Goal: Find specific page/section: Find specific page/section

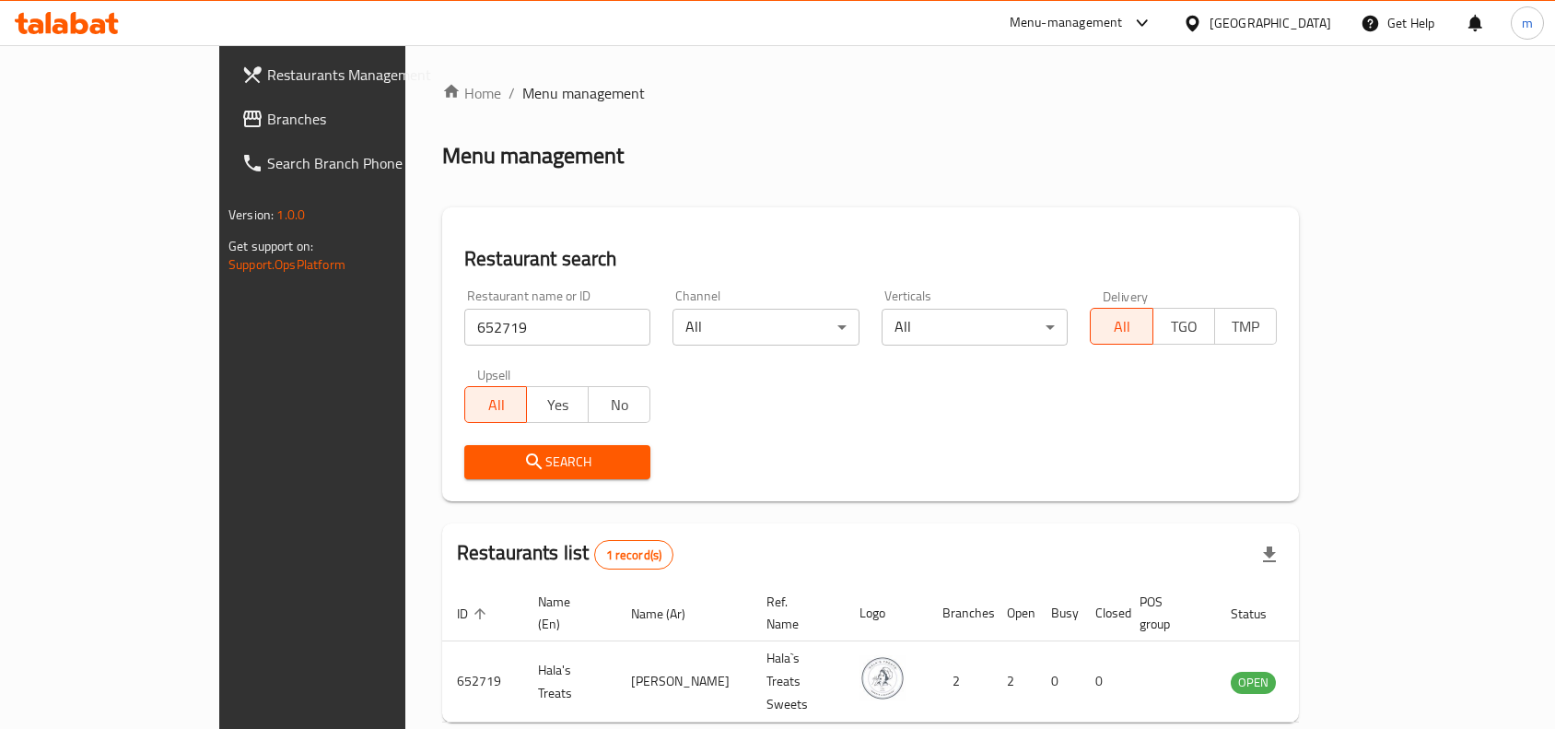
scroll to position [57, 0]
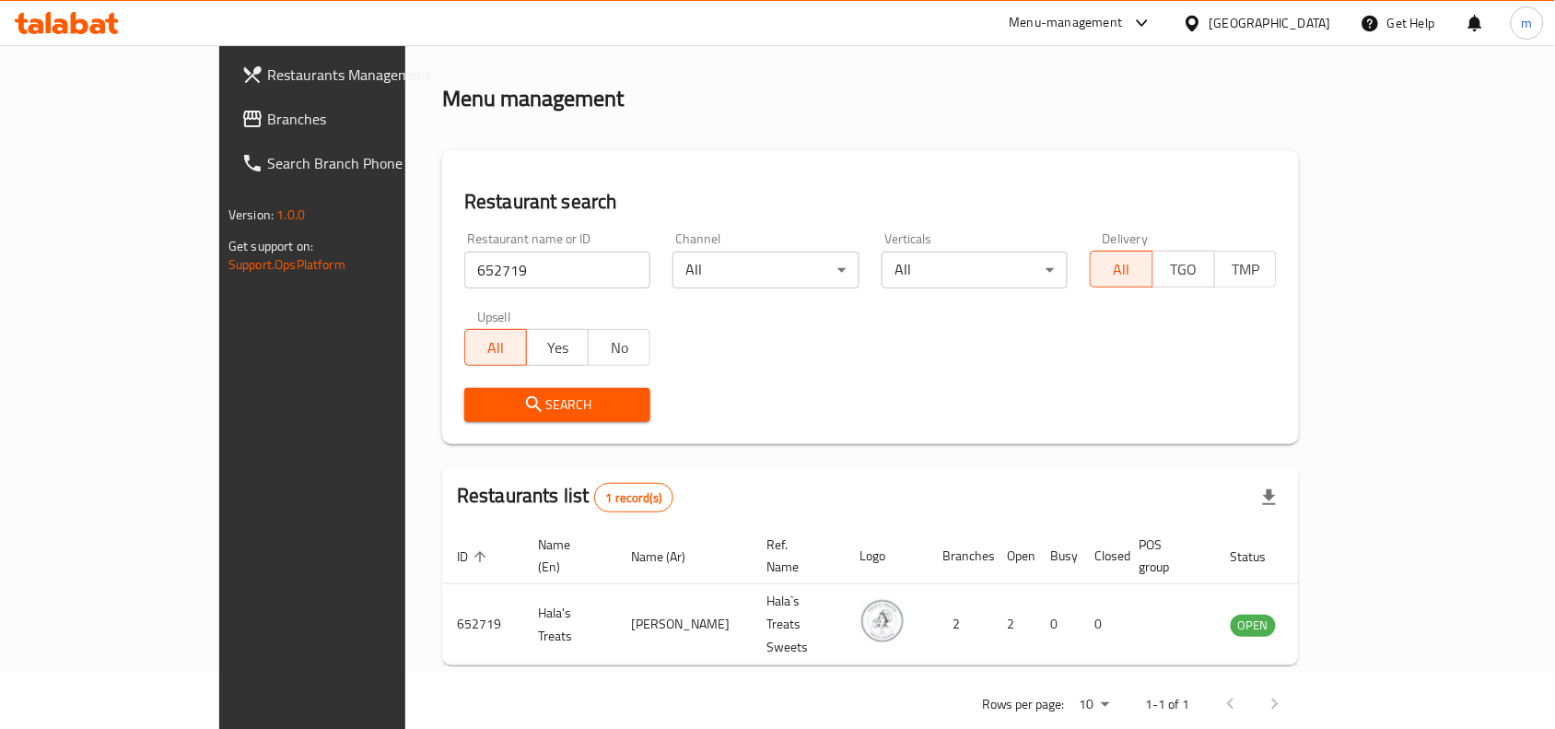
click at [1199, 24] on icon at bounding box center [1192, 23] width 13 height 16
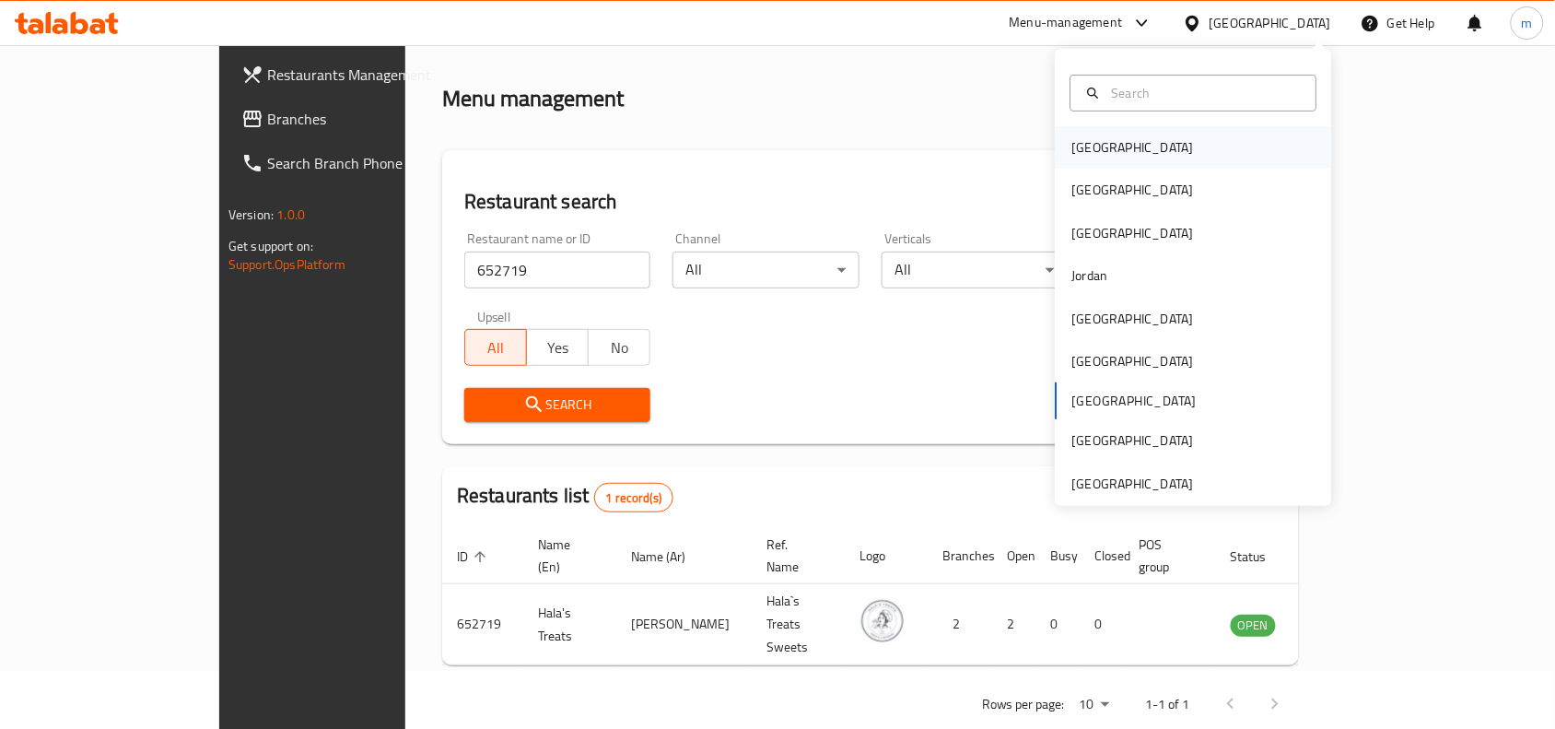
click at [1088, 148] on div "[GEOGRAPHIC_DATA]" at bounding box center [1133, 147] width 122 height 20
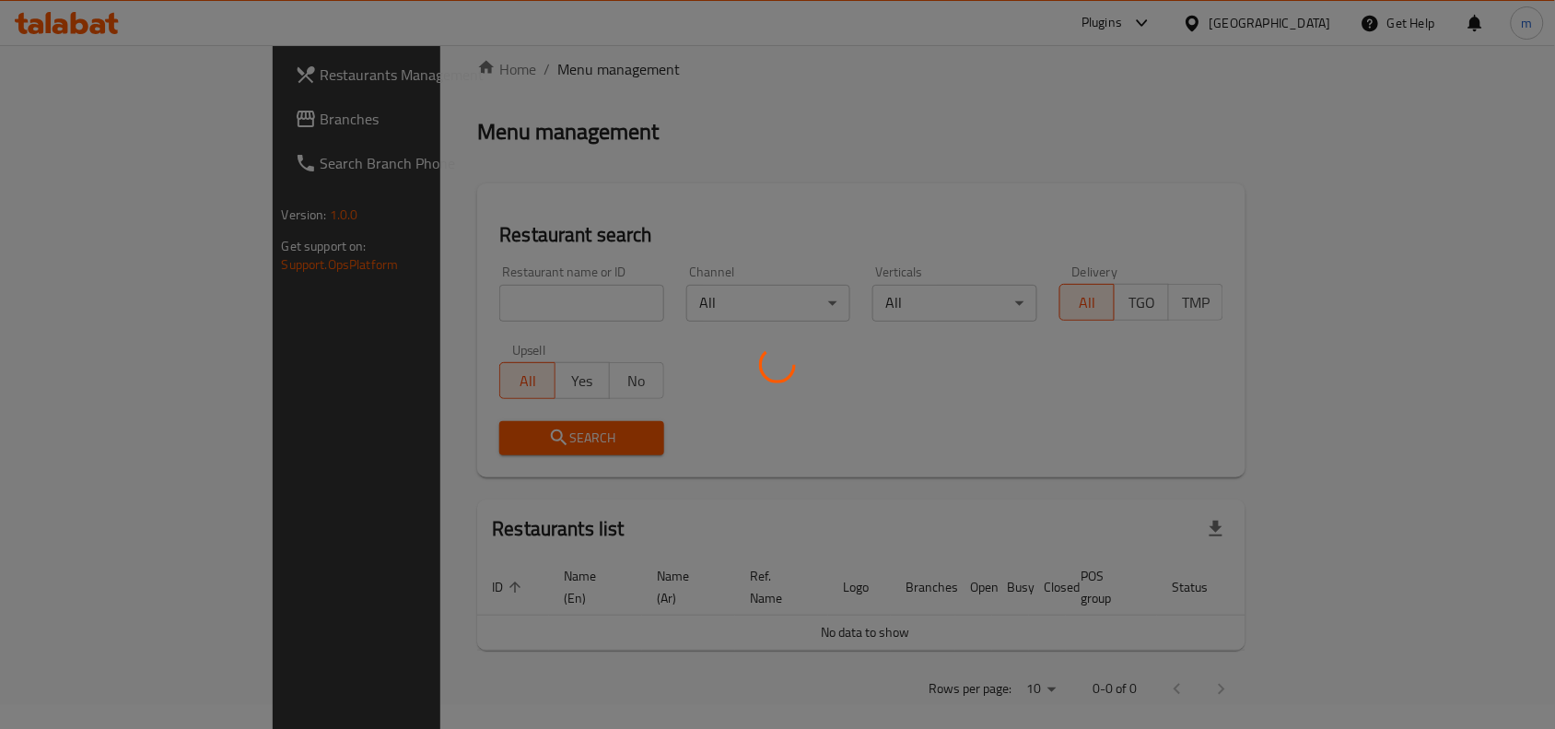
scroll to position [57, 0]
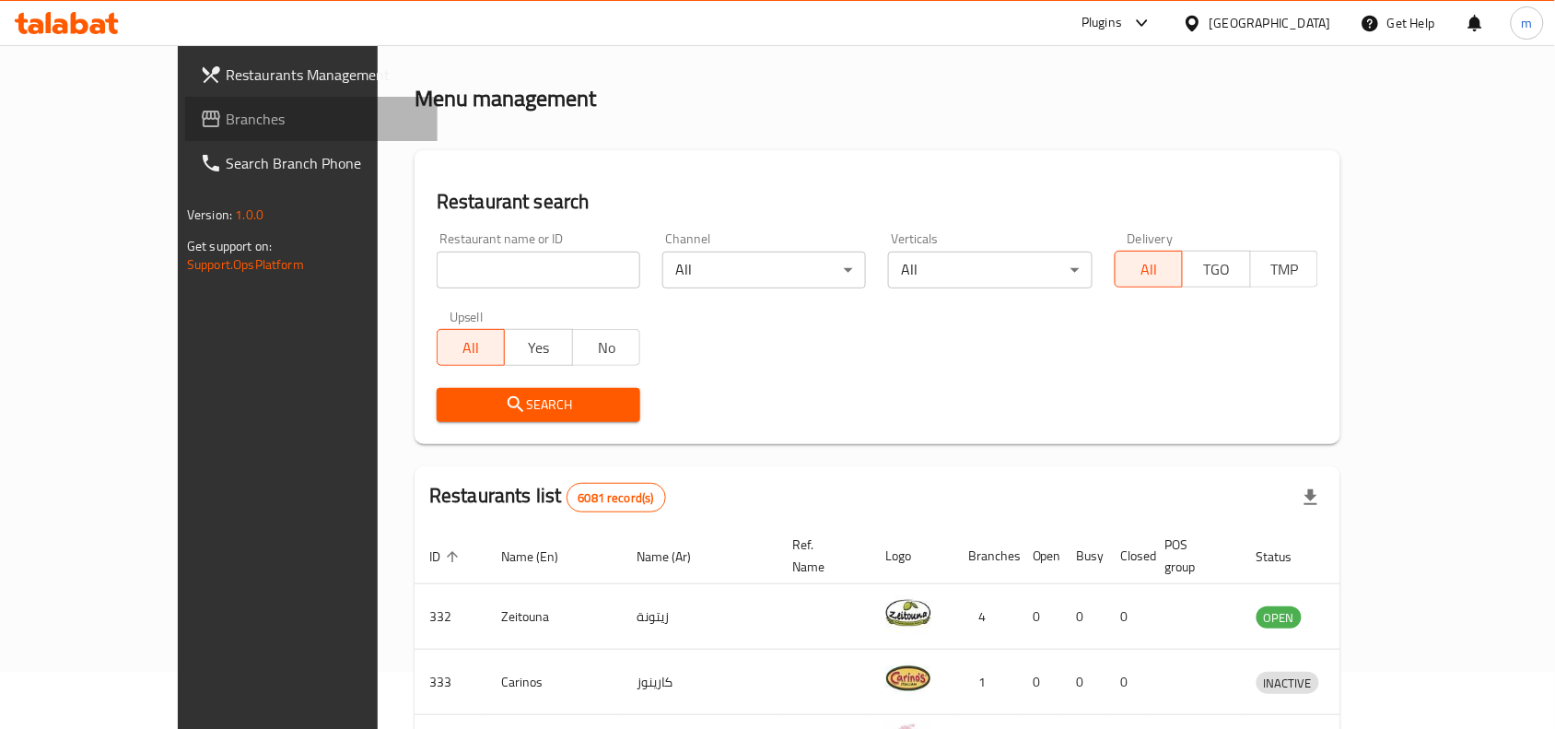
click at [185, 102] on link "Branches" at bounding box center [311, 119] width 252 height 44
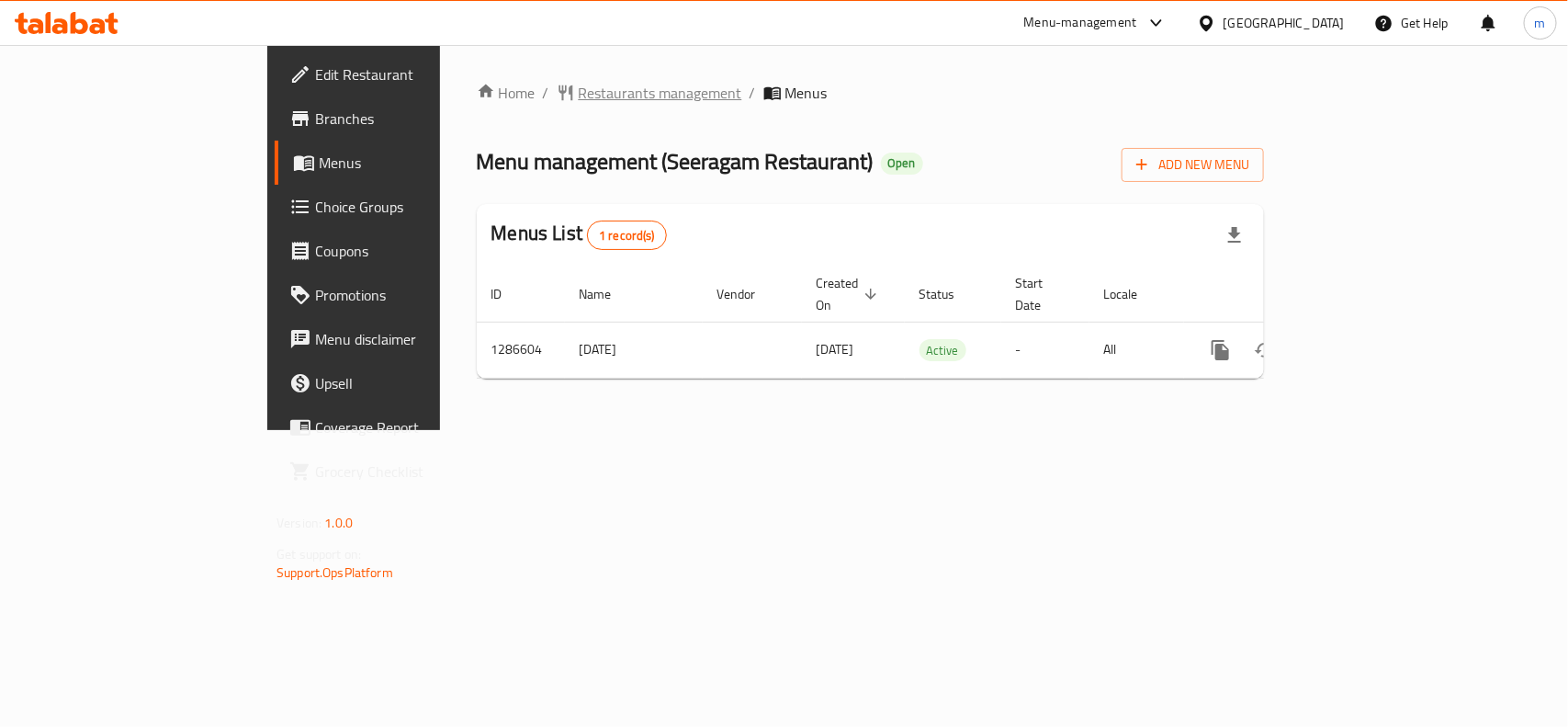
click at [578, 99] on span "Restaurants management" at bounding box center [660, 93] width 163 height 22
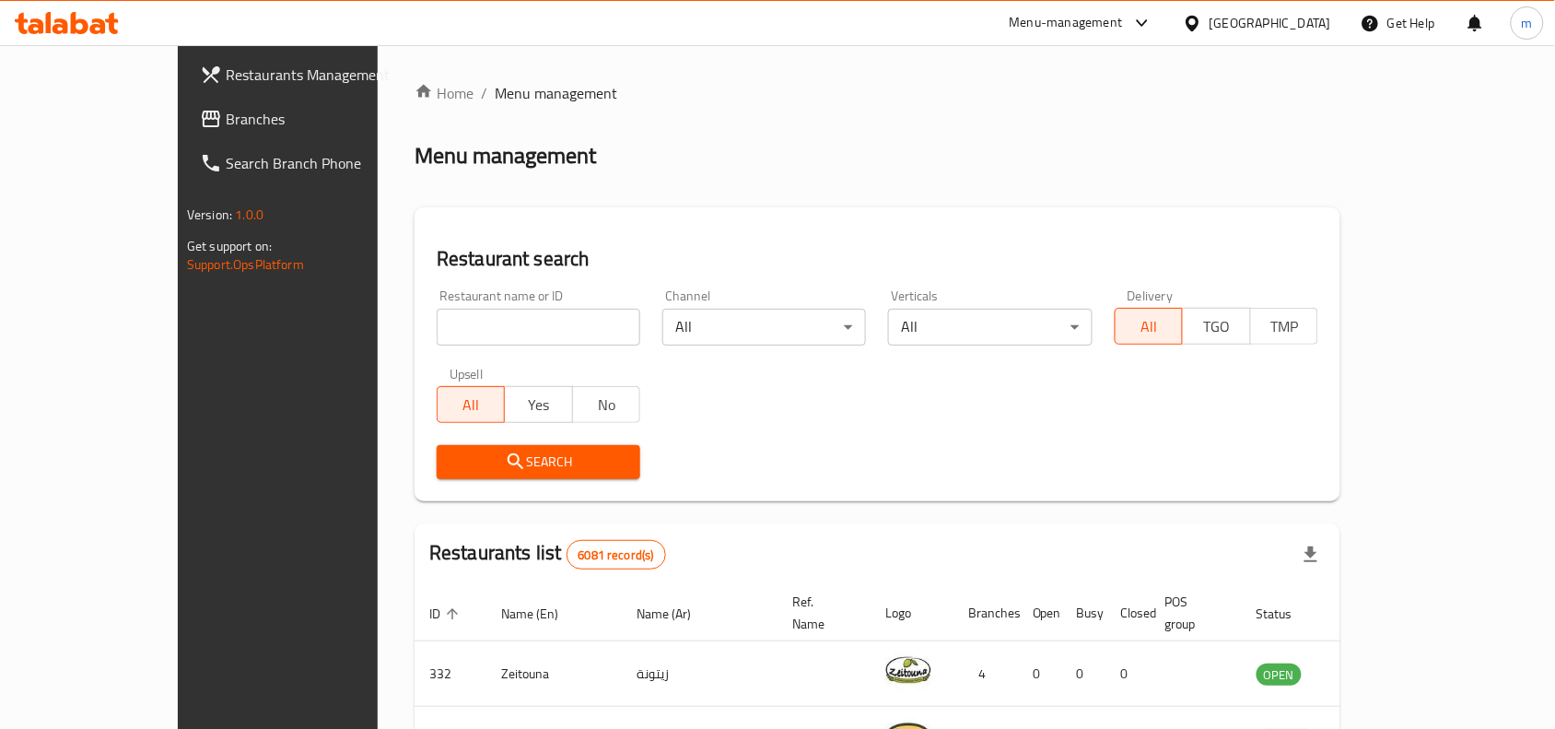
click at [454, 319] on input "search" at bounding box center [539, 327] width 204 height 37
paste input "696359"
type input "696359"
click at [458, 454] on span "Search" at bounding box center [538, 462] width 174 height 23
